Goal: Information Seeking & Learning: Learn about a topic

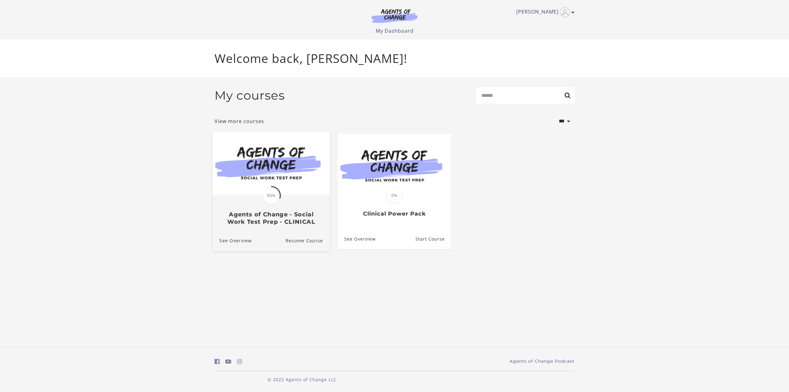
click at [226, 198] on div "Translation missing: en.liquid.partials.dashboard_course_card.progress_descript…" at bounding box center [271, 210] width 117 height 30
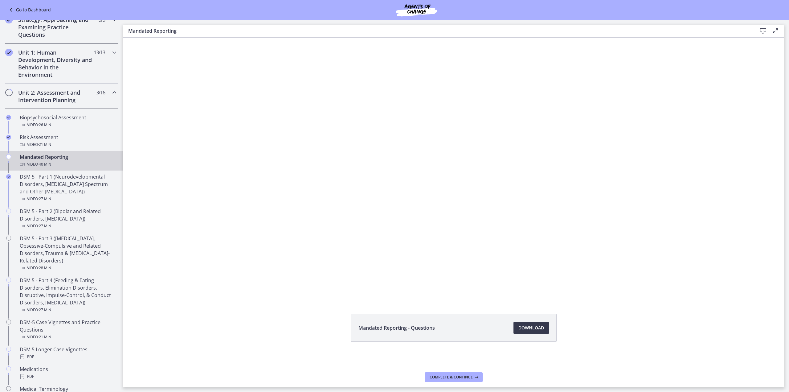
scroll to position [31, 0]
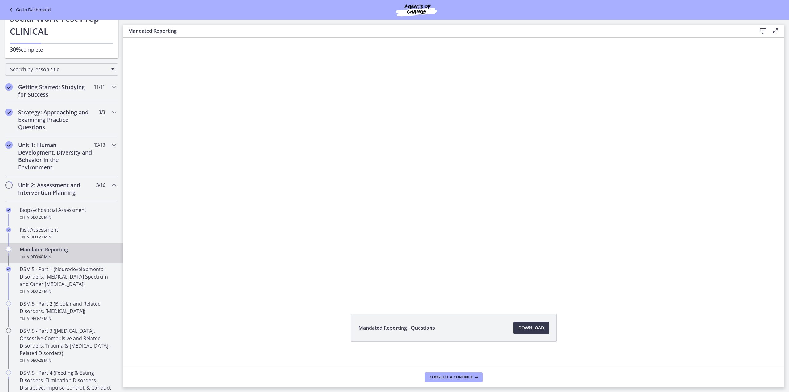
click at [31, 149] on h2 "Unit 1: Human Development, Diversity and Behavior in the Environment" at bounding box center [55, 156] width 75 height 30
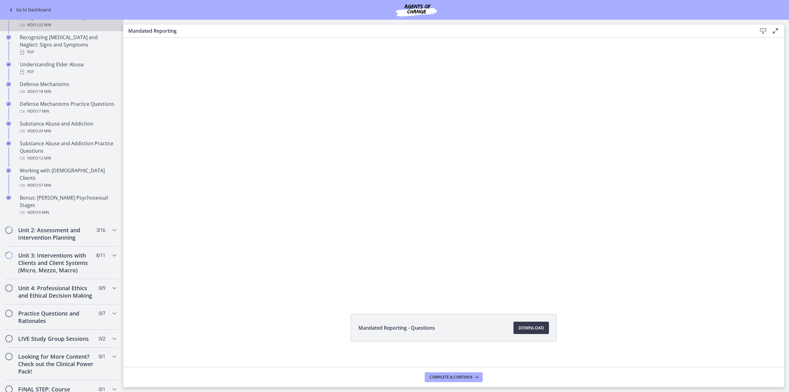
scroll to position [308, 0]
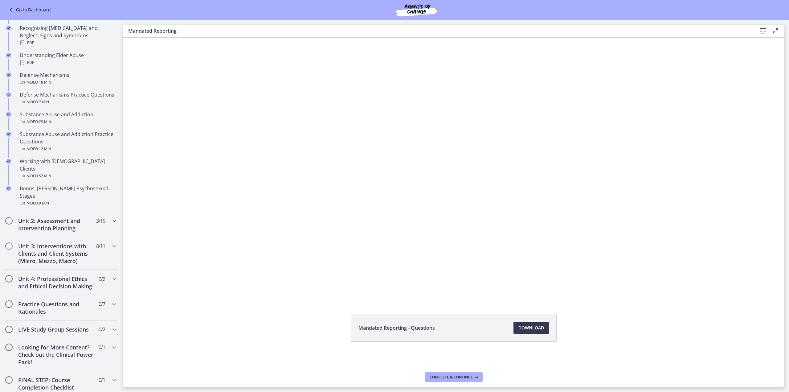
click at [50, 217] on h2 "Unit 2: Assessment and Intervention Planning" at bounding box center [55, 224] width 75 height 15
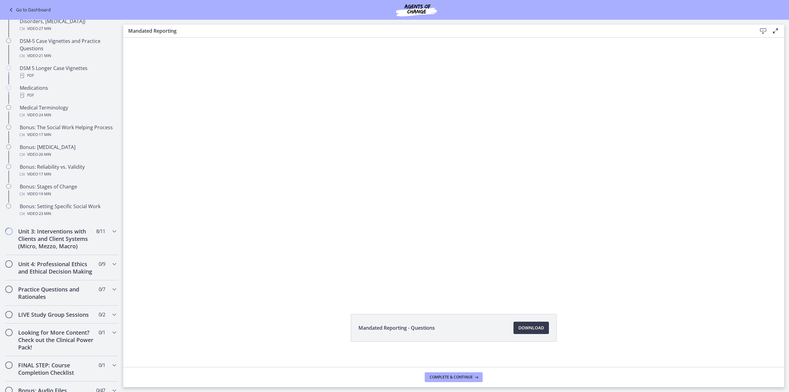
scroll to position [431, 0]
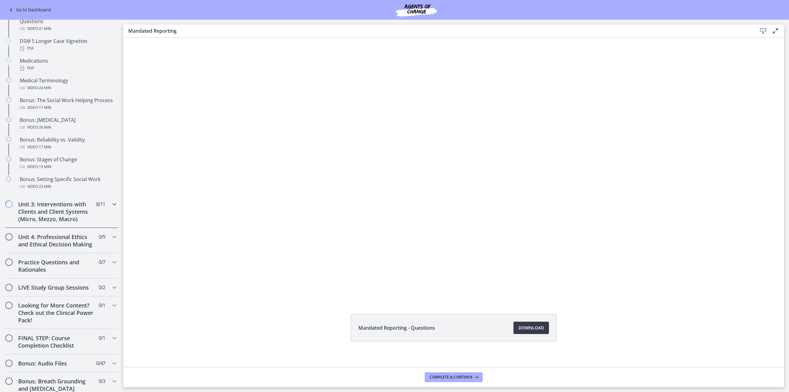
click at [59, 222] on h2 "Unit 3: Interventions with Clients and Client Systems (Micro, Mezzo, Macro)" at bounding box center [55, 211] width 75 height 22
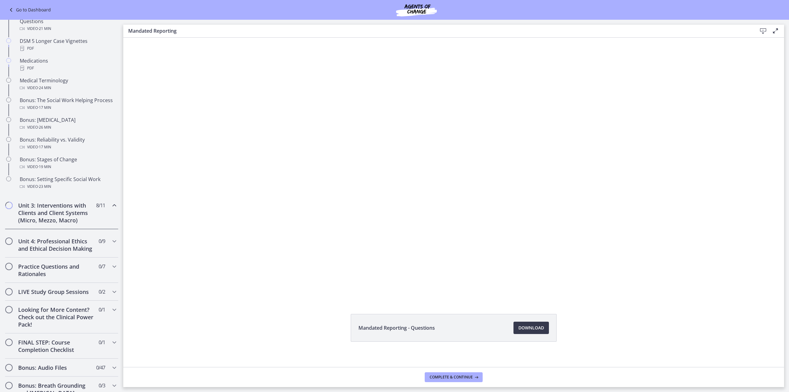
scroll to position [230, 0]
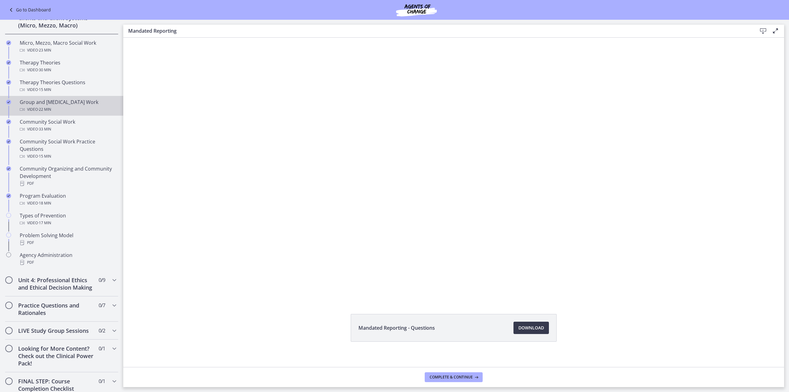
click at [56, 96] on link "Group and [MEDICAL_DATA] Work Video · 22 min" at bounding box center [61, 106] width 123 height 20
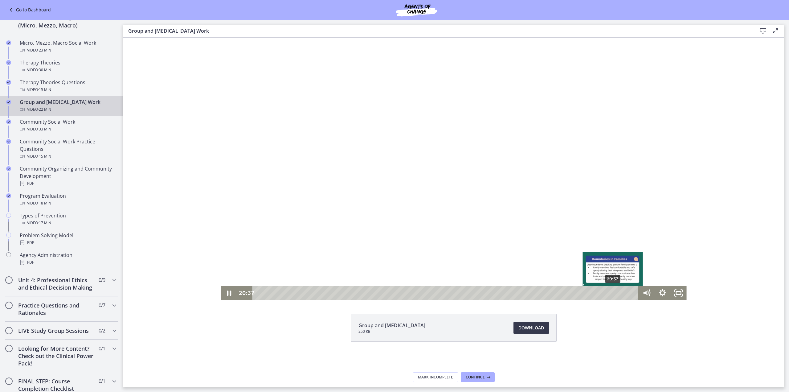
click at [611, 291] on div "20:37" at bounding box center [446, 293] width 376 height 14
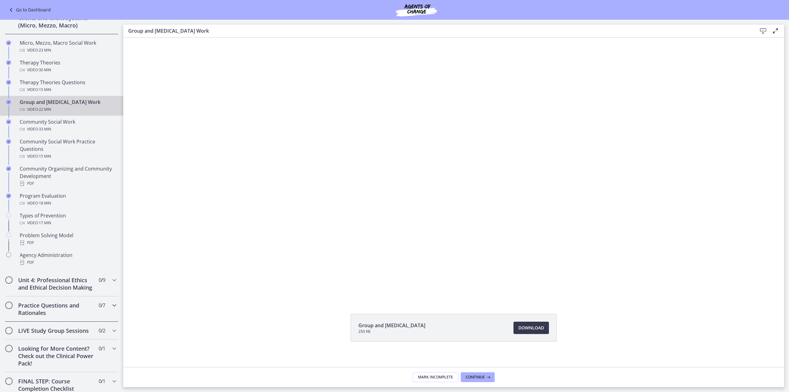
click at [48, 305] on div "Practice Questions and Rationales 0 / 7 Completed" at bounding box center [61, 308] width 113 height 25
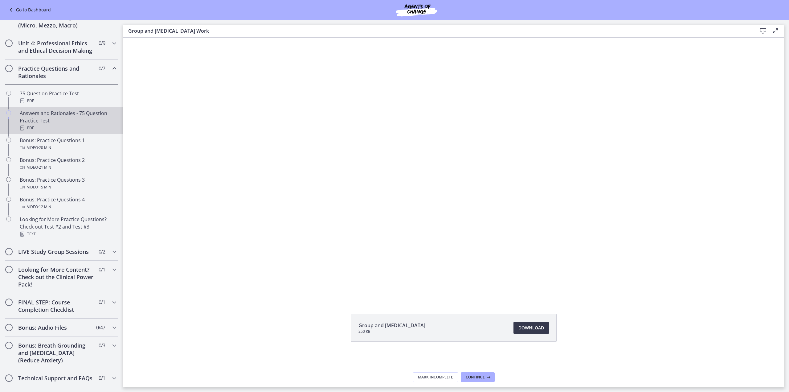
click at [59, 127] on div "Answers and Rationales - 75 Question Practice Test PDF" at bounding box center [68, 120] width 96 height 22
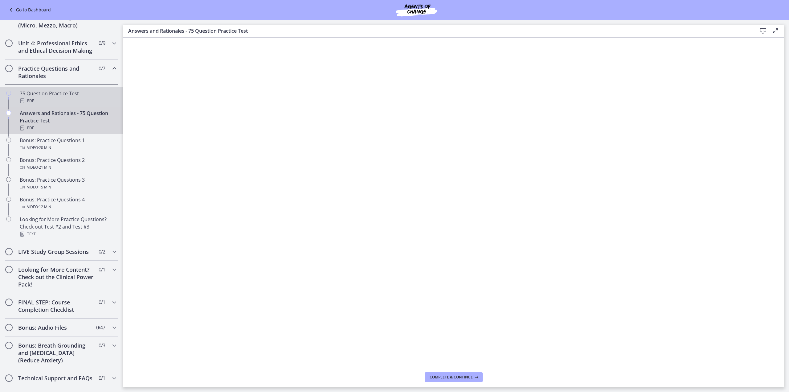
click at [69, 93] on link "75 Question Practice Test PDF" at bounding box center [61, 97] width 123 height 20
click at [44, 126] on div "Answers and Rationales - 75 Question Practice Test PDF" at bounding box center [68, 120] width 96 height 22
click at [43, 121] on div "Answers and Rationales - 75 Question Practice Test PDF" at bounding box center [68, 120] width 96 height 22
click at [49, 104] on div "PDF" at bounding box center [68, 100] width 96 height 7
